Goal: Find specific page/section: Find specific page/section

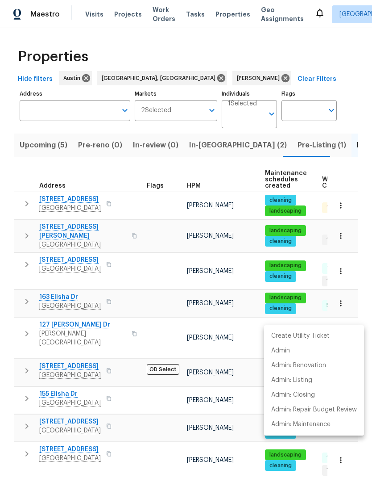
scroll to position [0, 20]
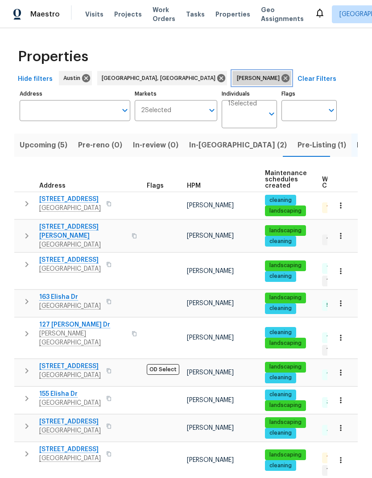
click at [282, 76] on icon at bounding box center [286, 78] width 8 height 8
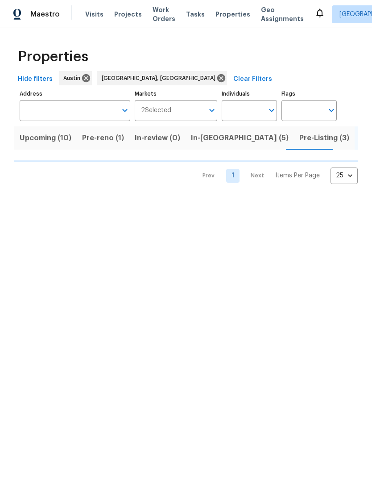
click at [244, 110] on input "Individuals" at bounding box center [243, 110] width 42 height 21
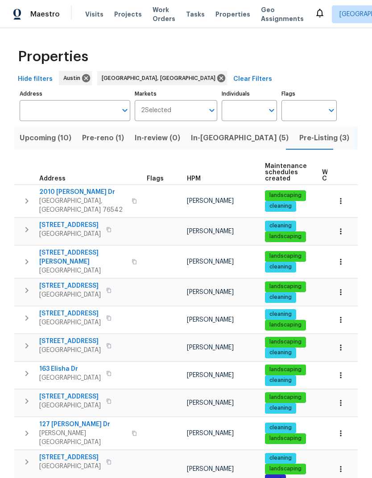
click at [319, 404] on td at bounding box center [345, 402] width 52 height 27
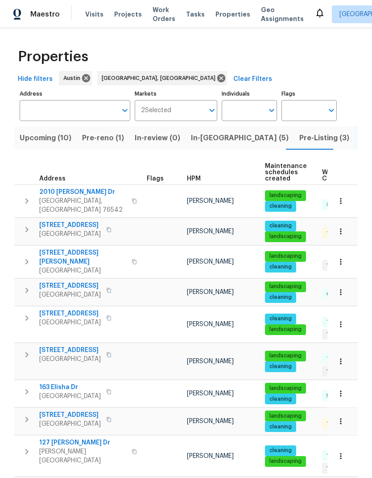
click at [253, 109] on input "Individuals" at bounding box center [243, 110] width 42 height 21
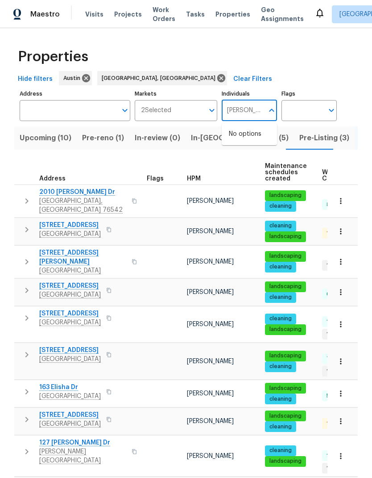
type input "[PERSON_NAME]"
click at [247, 133] on input "checkbox" at bounding box center [238, 138] width 19 height 19
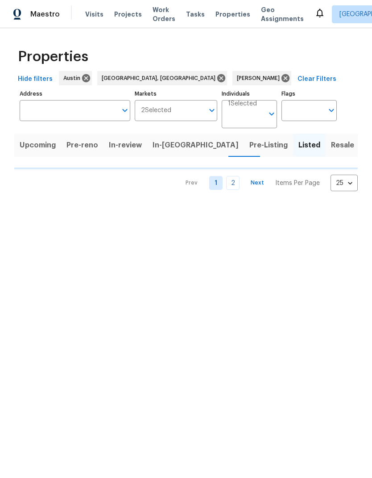
click at [250, 135] on button "Pre-Listing" at bounding box center [268, 144] width 49 height 23
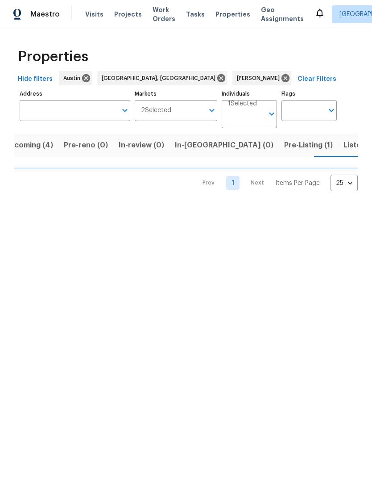
scroll to position [0, 16]
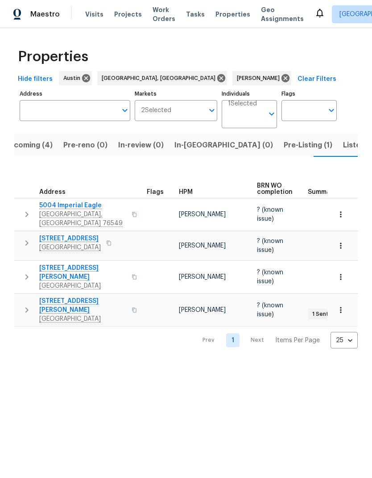
click at [346, 236] on button "button" at bounding box center [341, 246] width 20 height 20
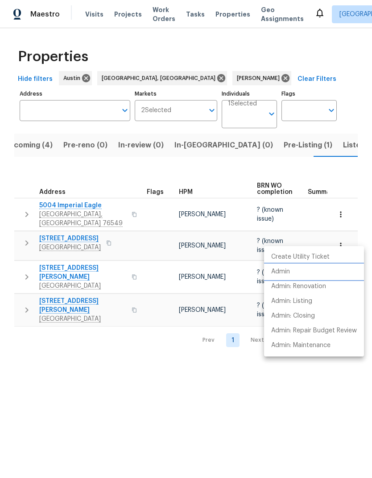
click at [309, 272] on li "Admin" at bounding box center [314, 271] width 100 height 15
